Goal: Task Accomplishment & Management: Use online tool/utility

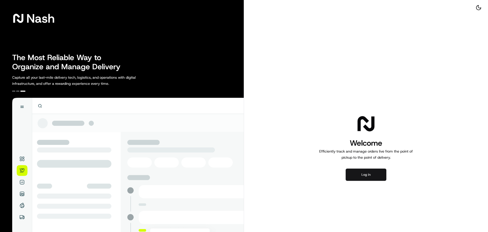
click at [368, 176] on button "Log in" at bounding box center [366, 174] width 41 height 12
click at [375, 172] on button "Log in" at bounding box center [366, 174] width 41 height 12
